Goal: Browse casually

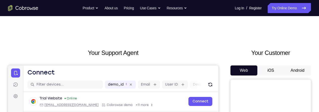
click at [298, 68] on button "Android" at bounding box center [297, 70] width 27 height 10
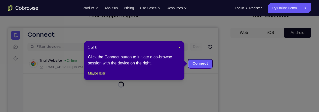
scroll to position [40, 0]
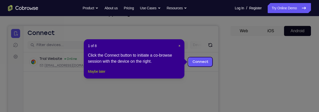
click at [99, 75] on button "Maybe later" at bounding box center [96, 72] width 17 height 6
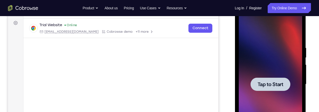
scroll to position [74, 0]
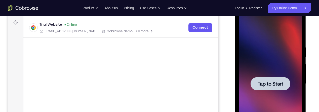
click at [278, 70] on div at bounding box center [270, 83] width 63 height 141
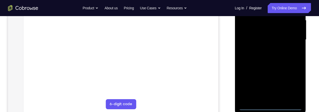
scroll to position [126, 0]
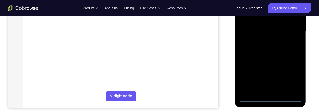
click at [270, 101] on div at bounding box center [270, 31] width 63 height 141
click at [294, 78] on div at bounding box center [270, 31] width 63 height 141
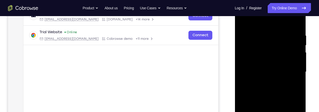
scroll to position [85, 0]
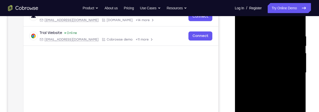
click at [268, 25] on div at bounding box center [270, 72] width 63 height 141
click at [293, 70] on div at bounding box center [270, 72] width 63 height 141
click at [266, 82] on div at bounding box center [270, 72] width 63 height 141
click at [268, 69] on div at bounding box center [270, 72] width 63 height 141
click at [256, 64] on div at bounding box center [270, 72] width 63 height 141
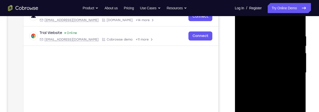
click at [280, 74] on div at bounding box center [270, 72] width 63 height 141
click at [277, 90] on div at bounding box center [270, 72] width 63 height 141
click at [280, 89] on div at bounding box center [270, 72] width 63 height 141
click at [273, 88] on div at bounding box center [270, 72] width 63 height 141
click at [274, 87] on div at bounding box center [270, 72] width 63 height 141
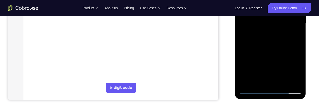
scroll to position [135, 0]
click at [274, 43] on div at bounding box center [270, 23] width 63 height 141
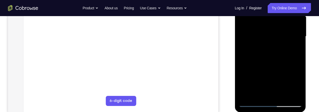
scroll to position [119, 0]
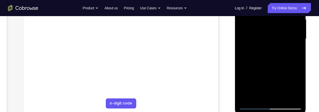
click at [284, 97] on div at bounding box center [270, 39] width 63 height 141
click at [275, 63] on div at bounding box center [270, 39] width 63 height 141
click at [278, 46] on div at bounding box center [270, 39] width 63 height 141
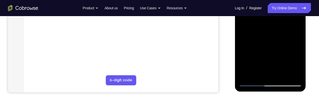
scroll to position [139, 0]
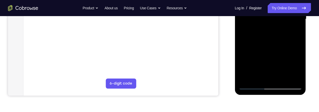
click at [293, 33] on div at bounding box center [270, 19] width 63 height 141
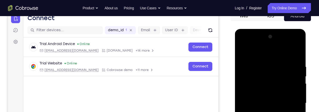
scroll to position [53, 0]
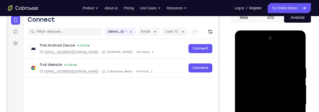
click at [244, 57] on div at bounding box center [270, 104] width 63 height 141
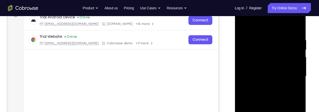
scroll to position [84, 0]
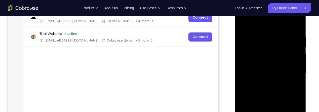
click at [271, 81] on div at bounding box center [270, 73] width 63 height 141
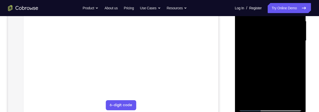
scroll to position [118, 0]
click at [294, 50] on div at bounding box center [270, 39] width 63 height 141
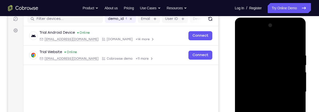
scroll to position [64, 0]
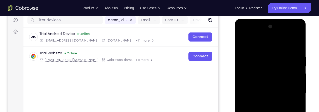
click at [245, 42] on div at bounding box center [270, 93] width 63 height 141
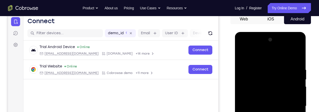
scroll to position [48, 0]
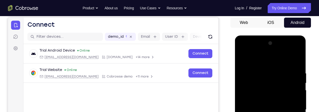
click at [246, 58] on div at bounding box center [270, 109] width 63 height 141
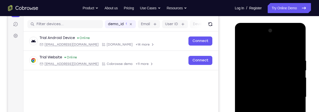
scroll to position [60, 0]
